Goal: Task Accomplishment & Management: Use online tool/utility

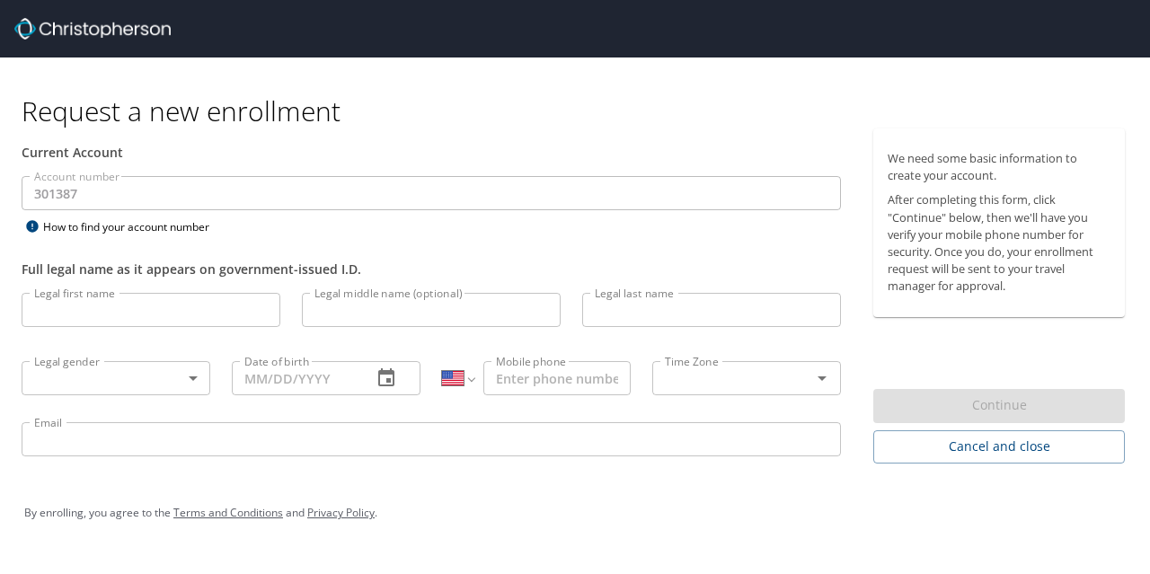
select select "US"
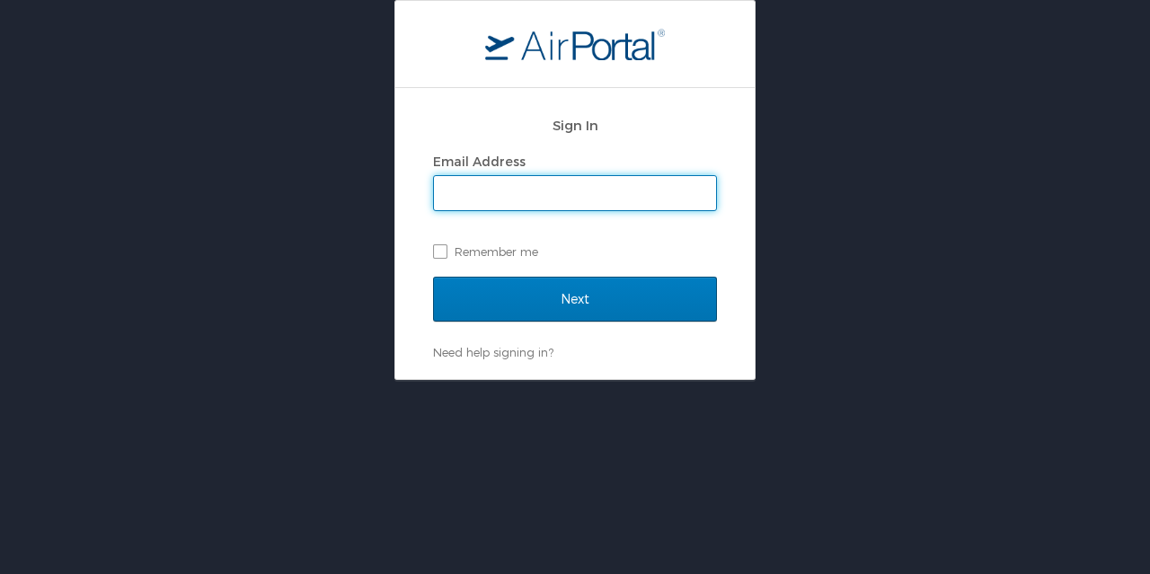
click at [521, 199] on input "Email Address" at bounding box center [575, 193] width 282 height 34
type input "lfallon@endicott.edu"
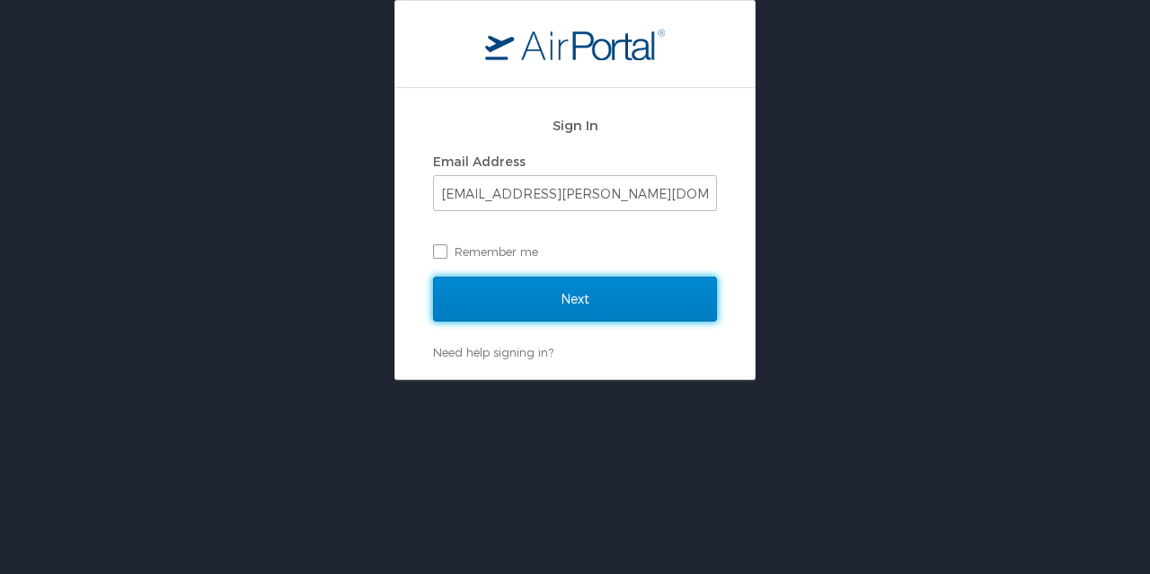
click at [535, 292] on input "Next" at bounding box center [575, 299] width 284 height 45
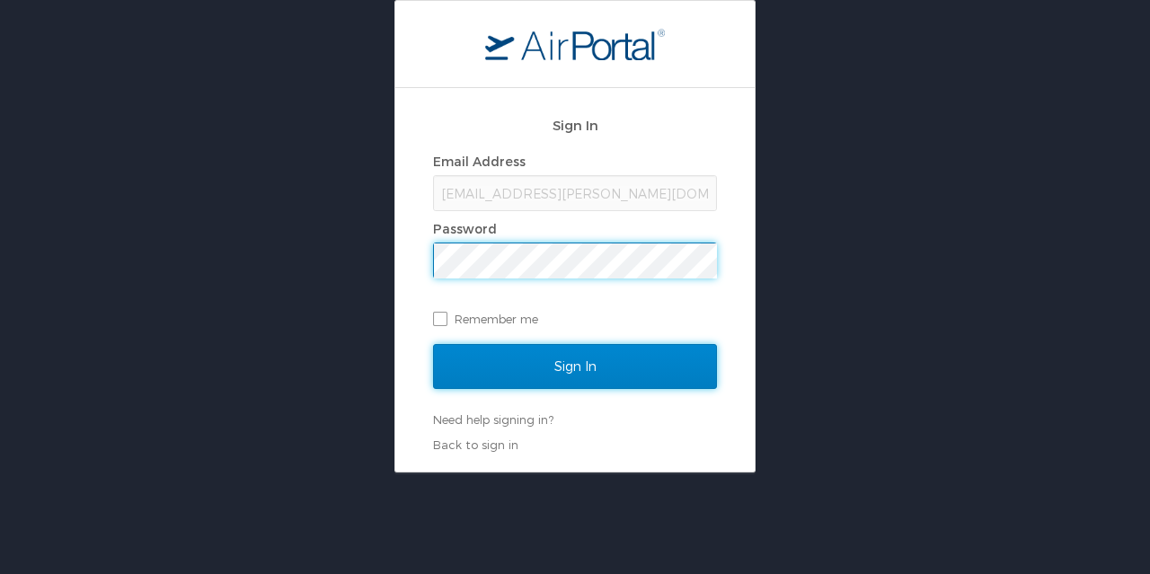
click at [517, 362] on input "Sign In" at bounding box center [575, 366] width 284 height 45
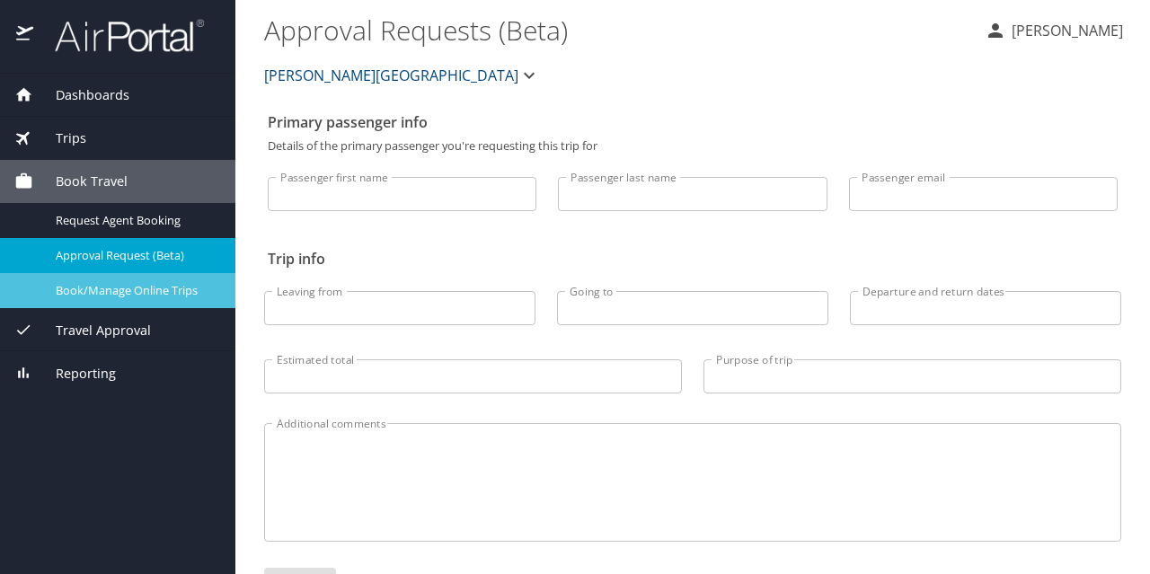
click at [138, 278] on link "Book/Manage Online Trips" at bounding box center [117, 290] width 235 height 35
